Goal: Task Accomplishment & Management: Complete application form

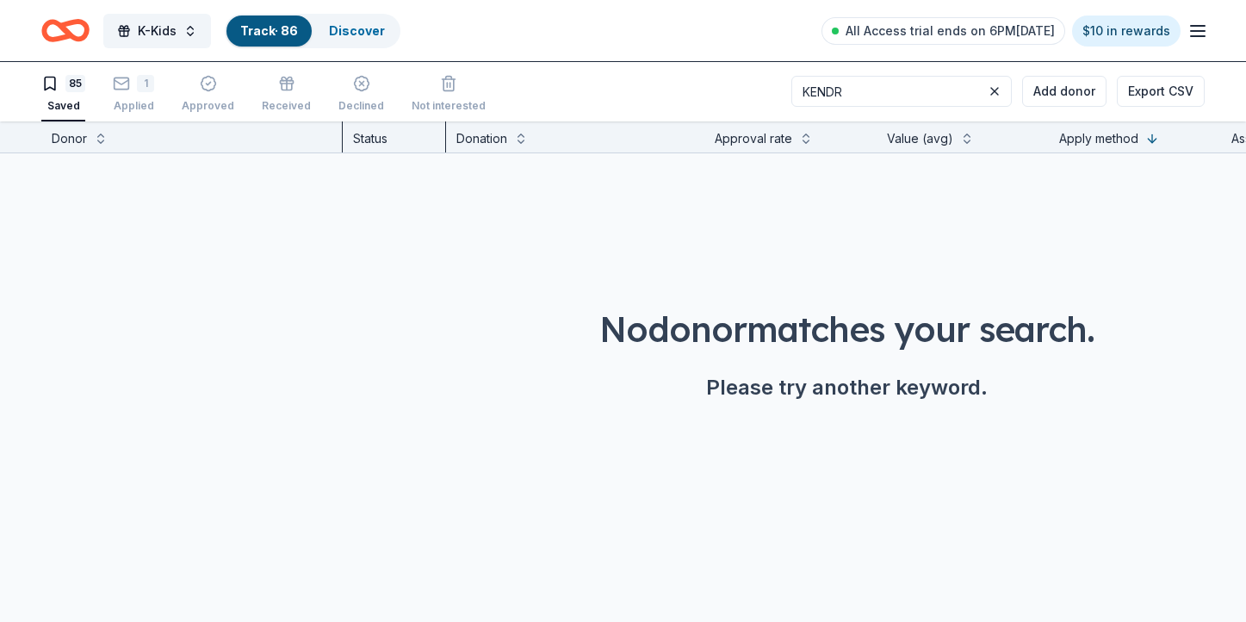
scroll to position [0, 6]
click at [247, 42] on div "Track · 86" at bounding box center [268, 30] width 85 height 31
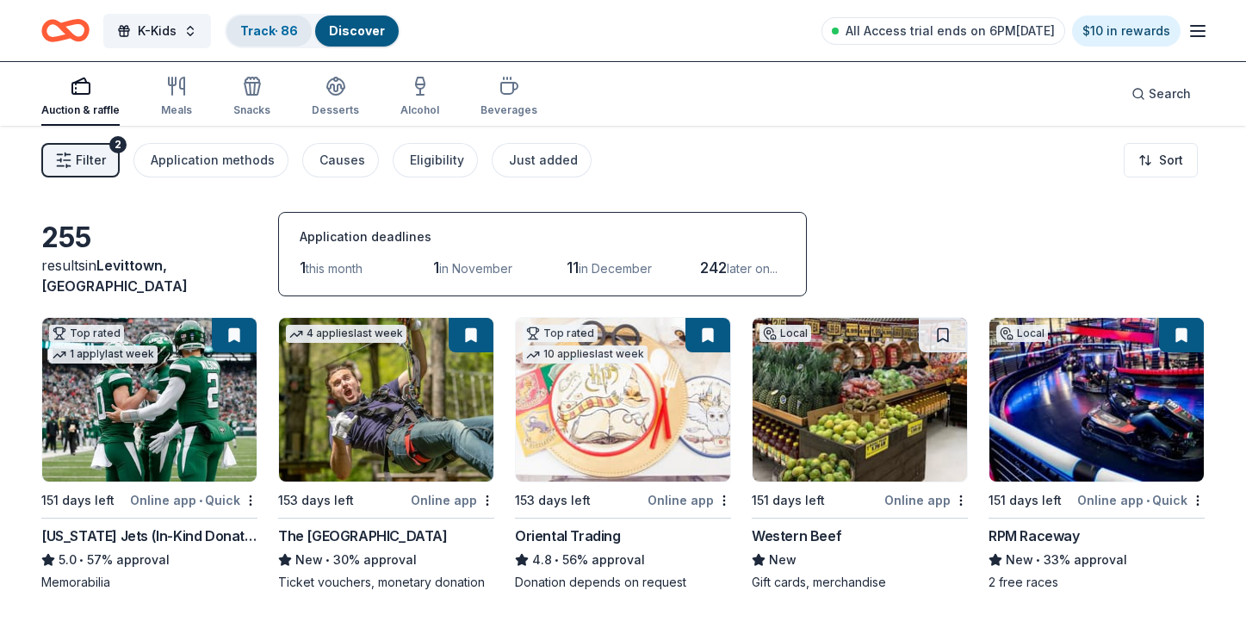
click at [254, 34] on link "Track · 86" at bounding box center [269, 30] width 58 height 15
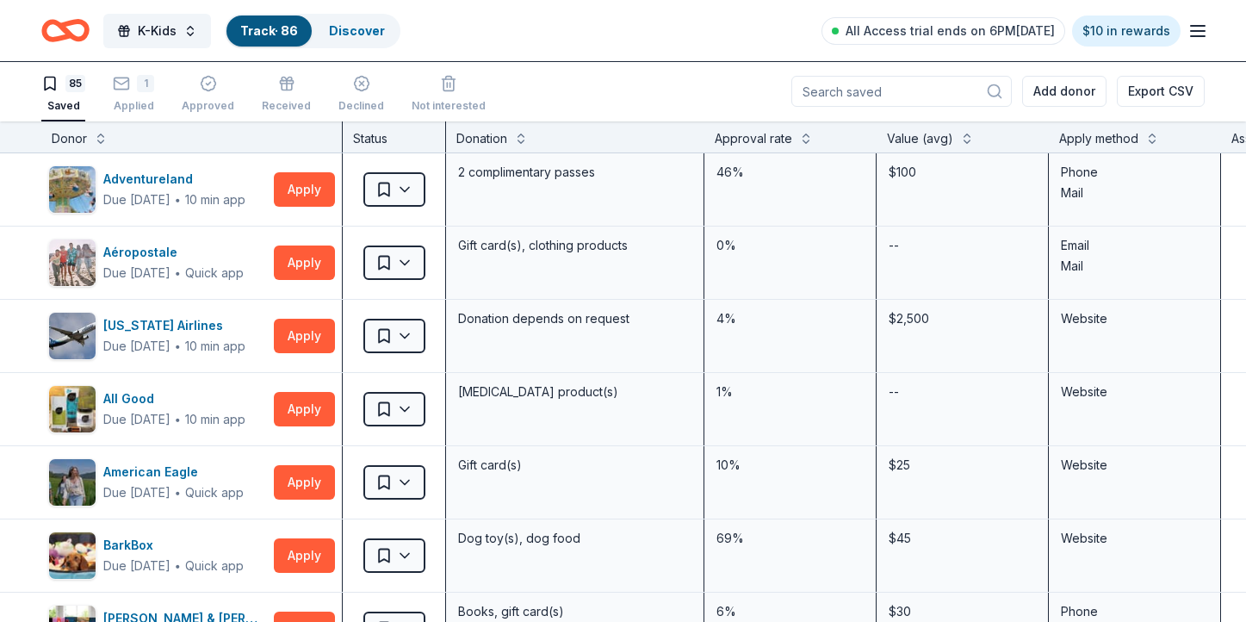
click at [1135, 144] on div "Apply method" at bounding box center [1098, 138] width 79 height 21
click at [1149, 128] on button at bounding box center [1152, 136] width 14 height 17
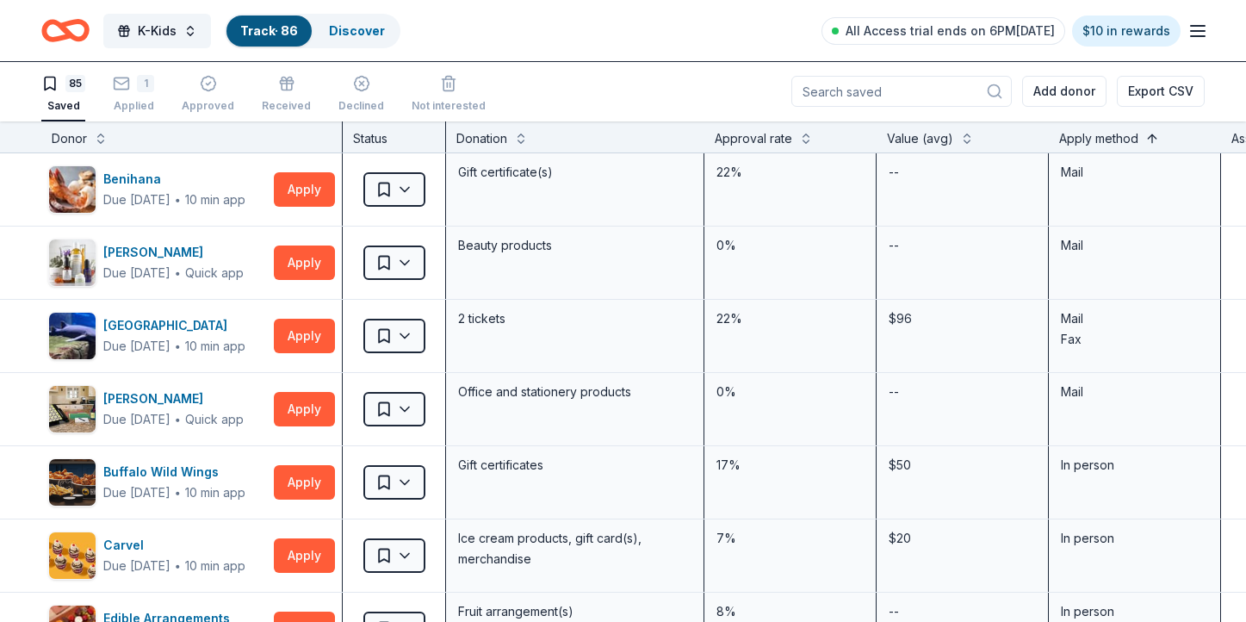
click at [1151, 133] on button at bounding box center [1152, 136] width 14 height 17
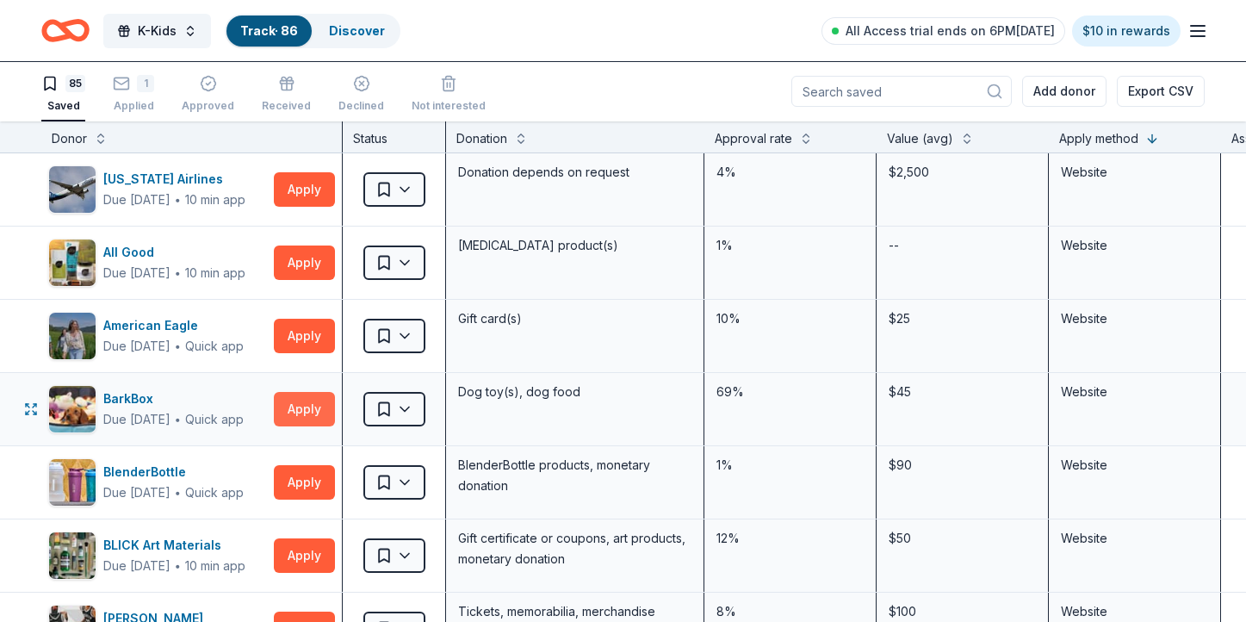
click at [303, 416] on button "Apply" at bounding box center [304, 409] width 61 height 34
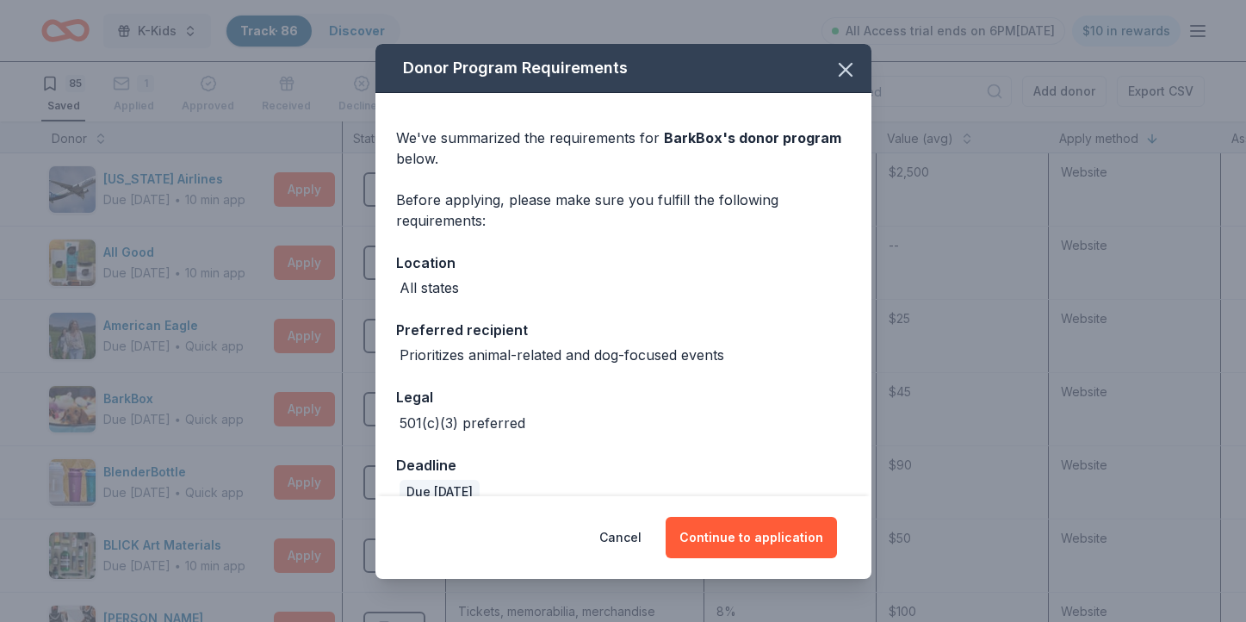
scroll to position [28, 0]
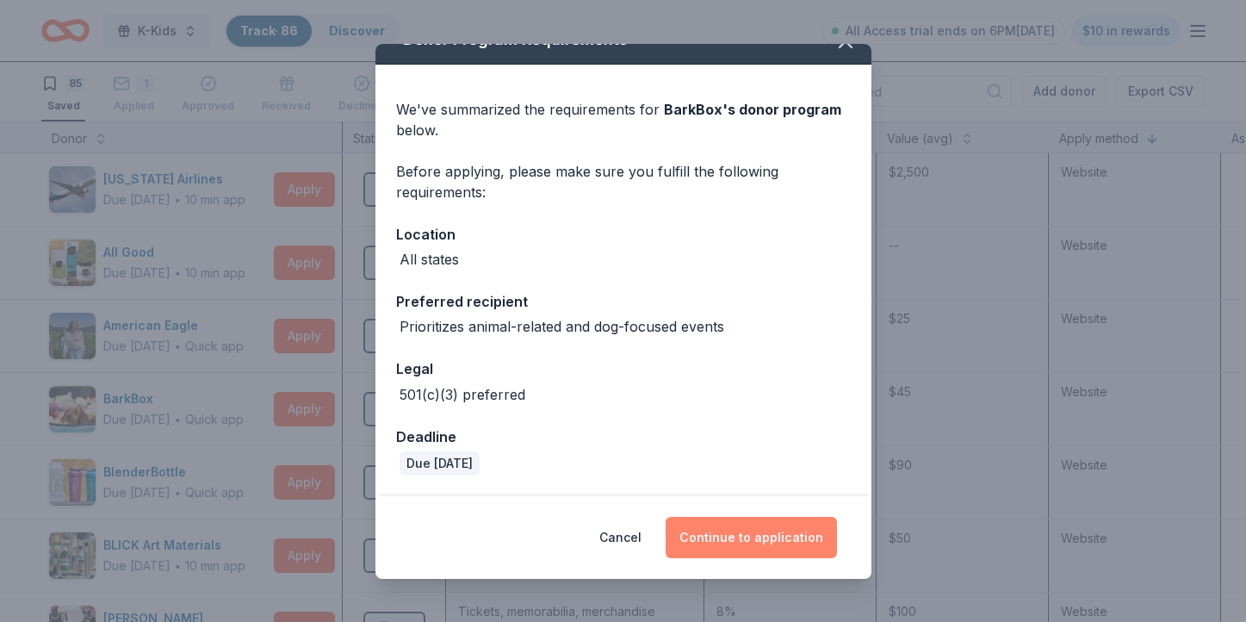
click at [737, 542] on button "Continue to application" at bounding box center [751, 537] width 171 height 41
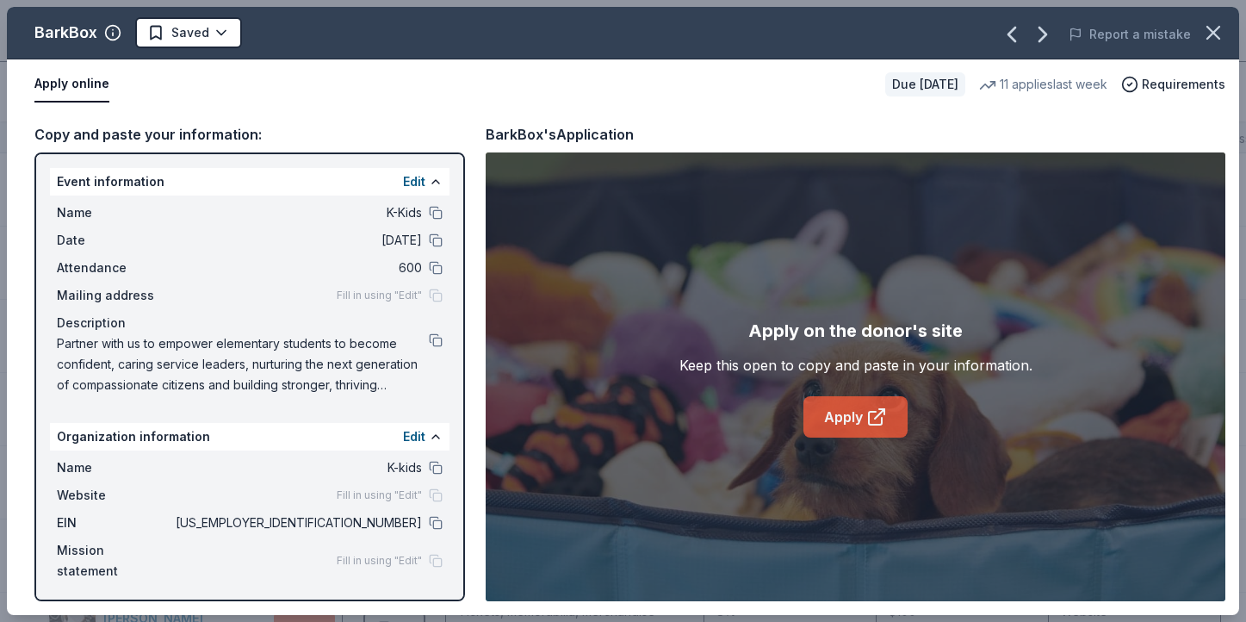
click at [854, 422] on link "Apply" at bounding box center [855, 416] width 104 height 41
